Goal: Task Accomplishment & Management: Complete application form

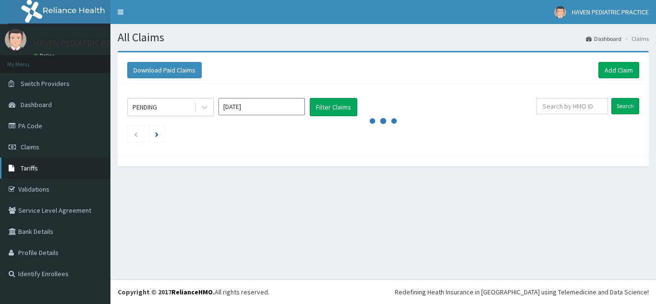
click at [28, 167] on span "Tariffs" at bounding box center [29, 168] width 17 height 9
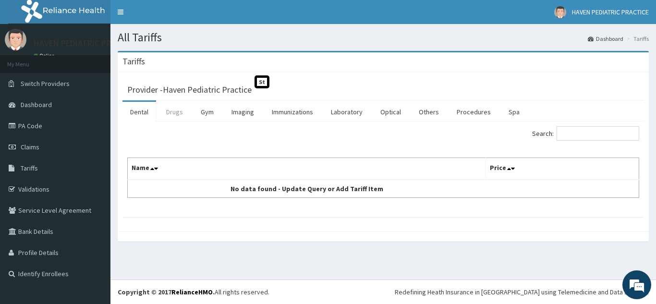
click at [177, 112] on link "Drugs" at bounding box center [175, 112] width 32 height 20
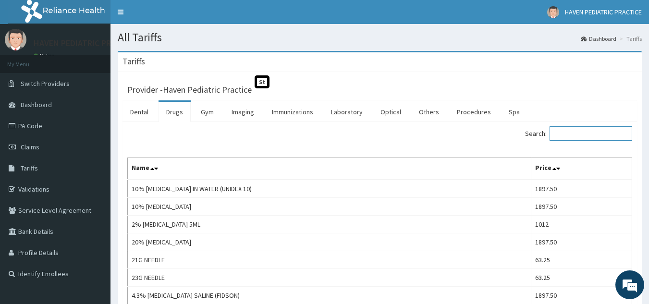
click at [589, 135] on input "Search:" at bounding box center [590, 133] width 83 height 14
click at [468, 113] on link "Procedures" at bounding box center [473, 112] width 49 height 20
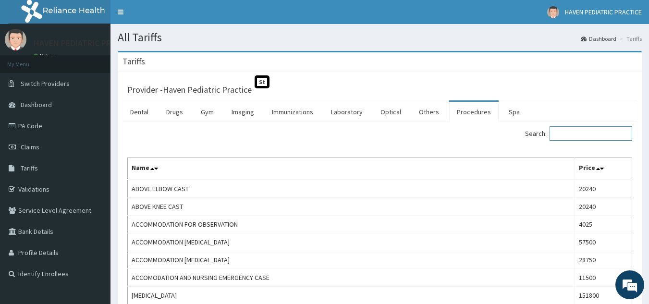
click at [584, 132] on input "Search:" at bounding box center [590, 133] width 83 height 14
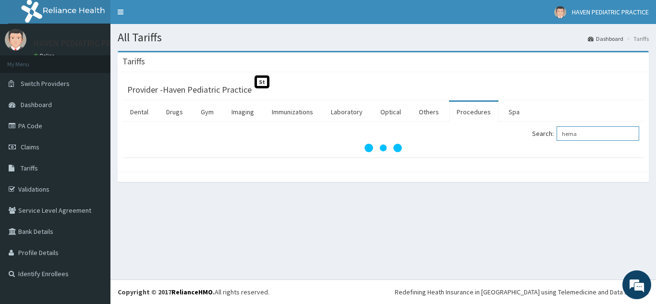
type input "hema"
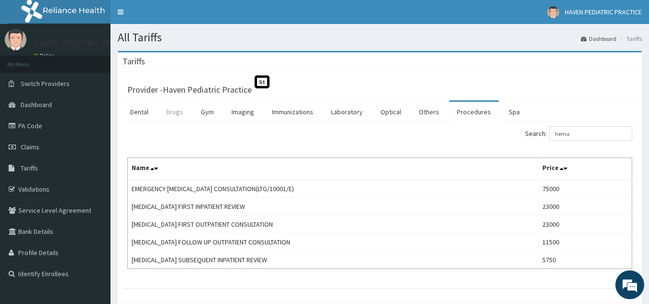
click at [170, 114] on link "Drugs" at bounding box center [175, 112] width 32 height 20
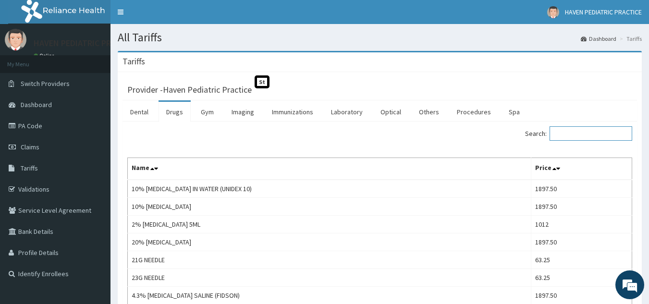
click at [573, 134] on input "Search:" at bounding box center [590, 133] width 83 height 14
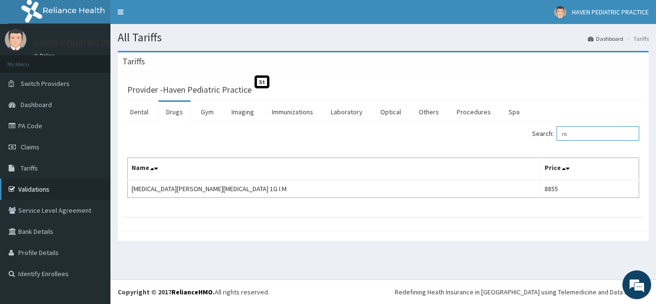
type input "r"
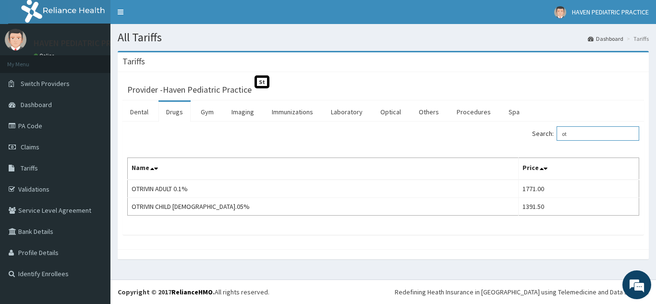
type input "o"
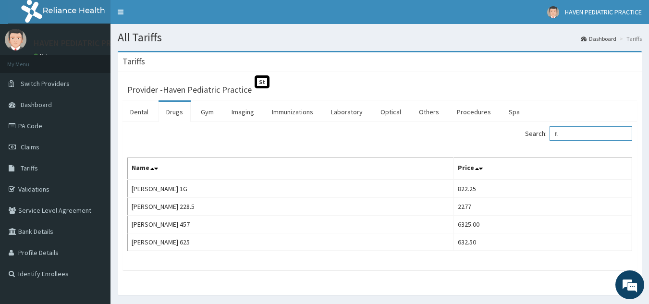
type input "f"
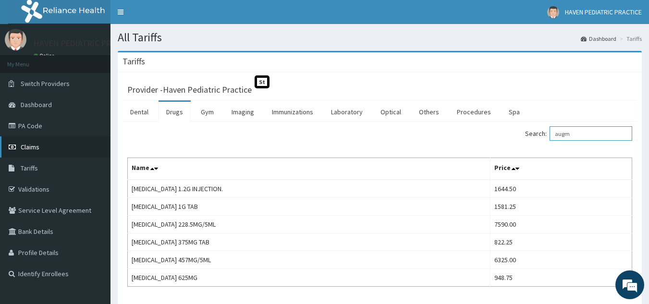
type input "augm"
click at [25, 147] on span "Claims" at bounding box center [30, 147] width 19 height 9
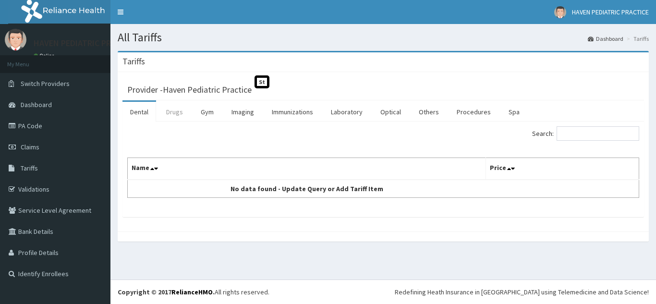
click at [166, 113] on link "Drugs" at bounding box center [175, 112] width 32 height 20
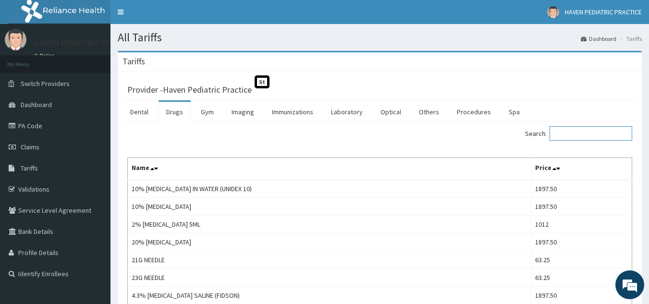
click at [575, 134] on input "Search:" at bounding box center [590, 133] width 83 height 14
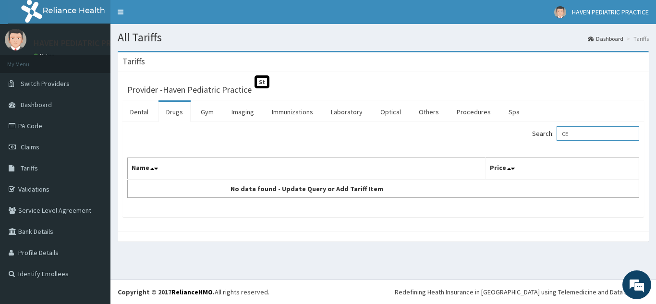
type input "C"
type input "L"
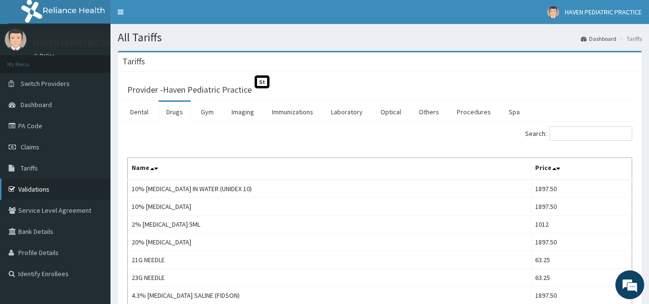
click at [34, 191] on link "Validations" at bounding box center [55, 189] width 110 height 21
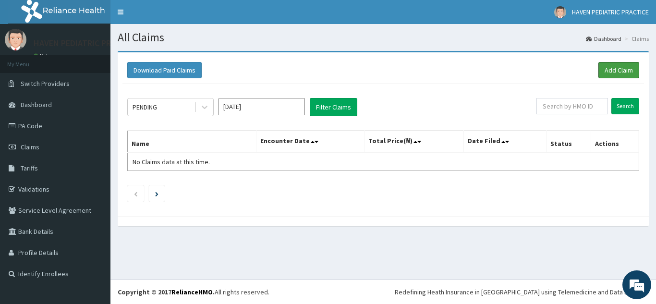
click at [618, 71] on link "Add Claim" at bounding box center [618, 70] width 41 height 16
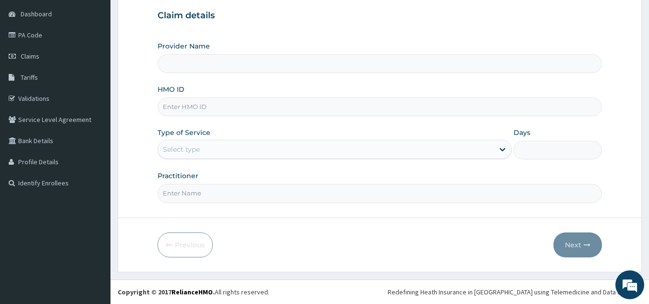
type input "Haven Pediatric Practice"
